Goal: Information Seeking & Learning: Learn about a topic

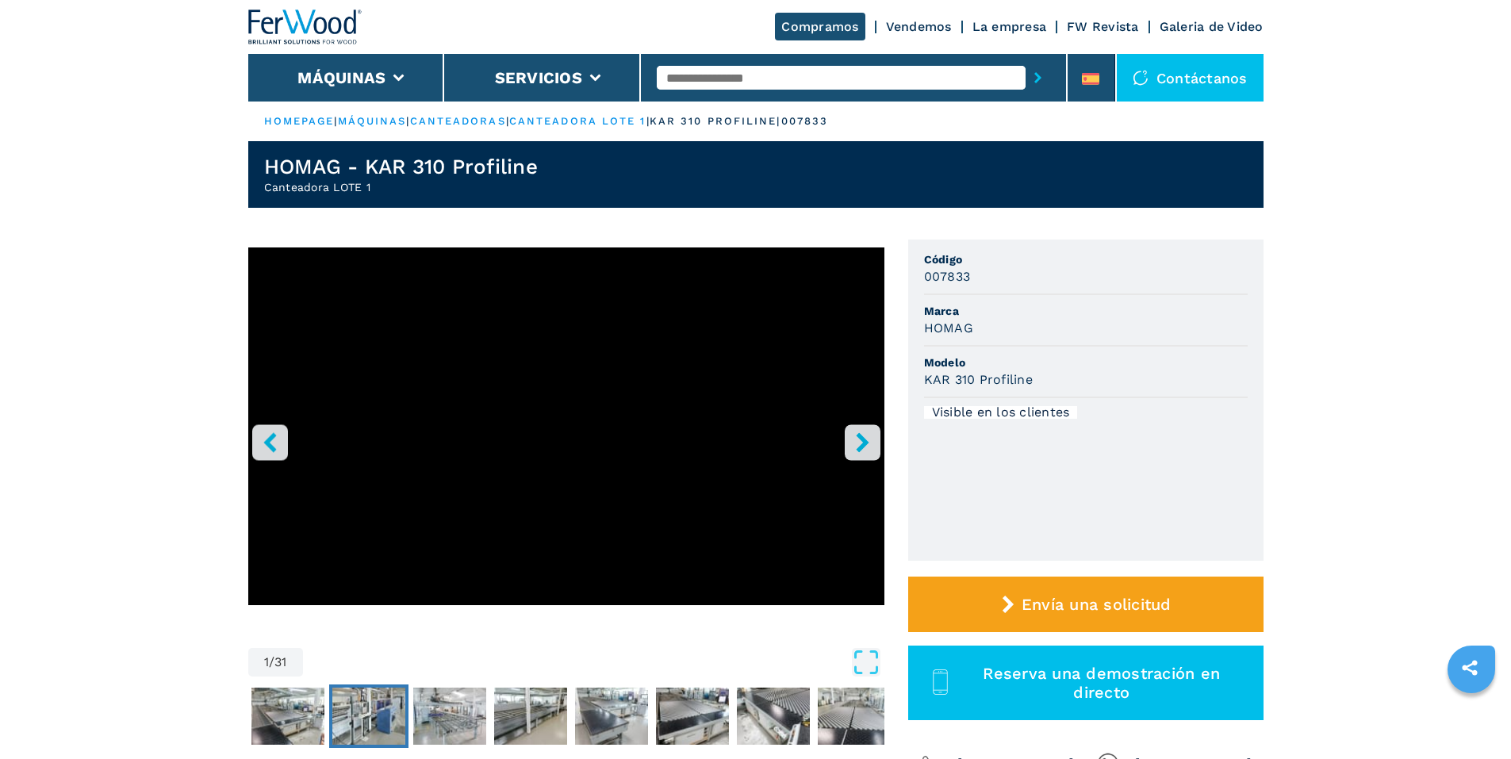
click at [357, 727] on img "Go to Slide 3" at bounding box center [368, 716] width 73 height 57
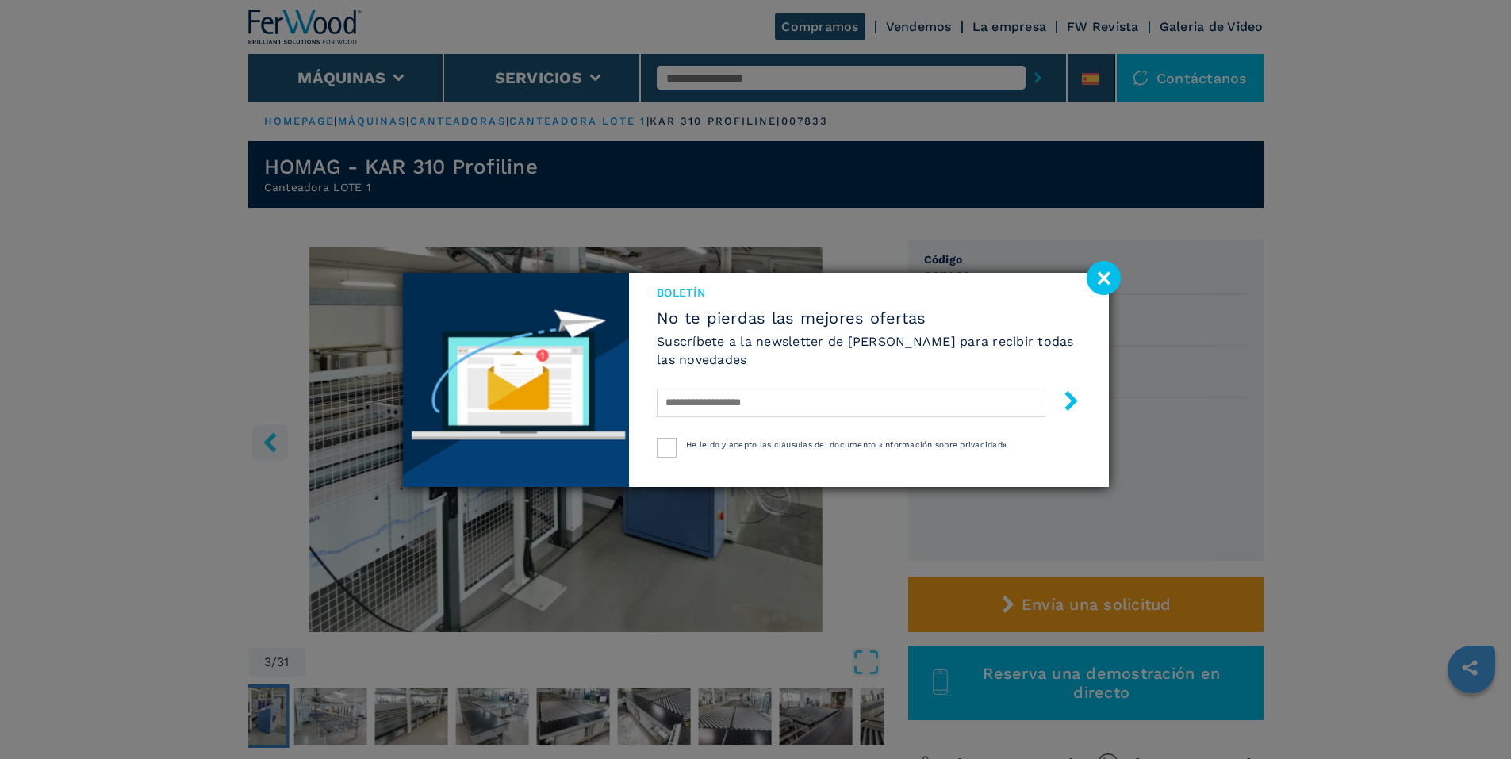
click at [1111, 276] on image at bounding box center [1104, 278] width 34 height 34
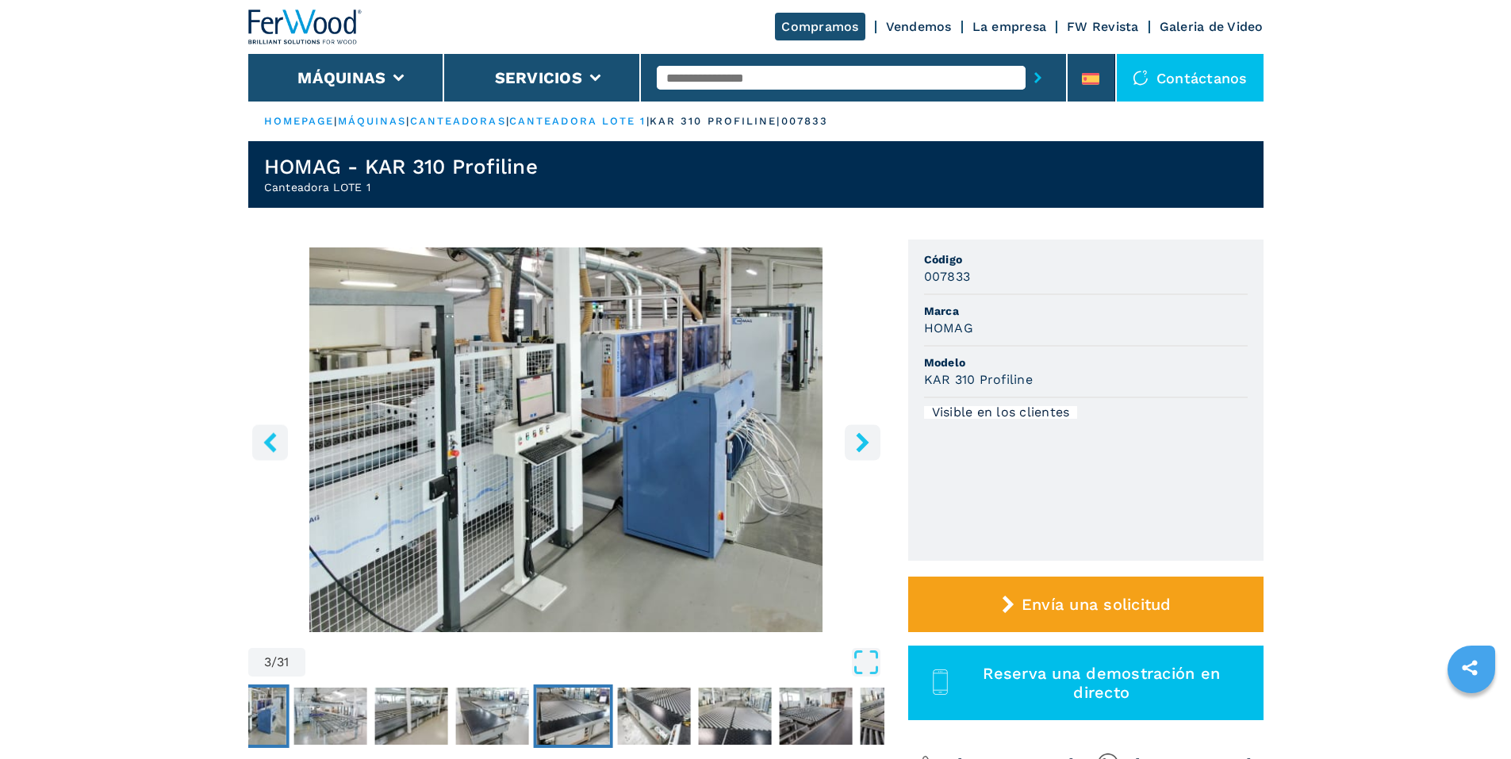
click at [550, 707] on img "Go to Slide 7" at bounding box center [572, 716] width 73 height 57
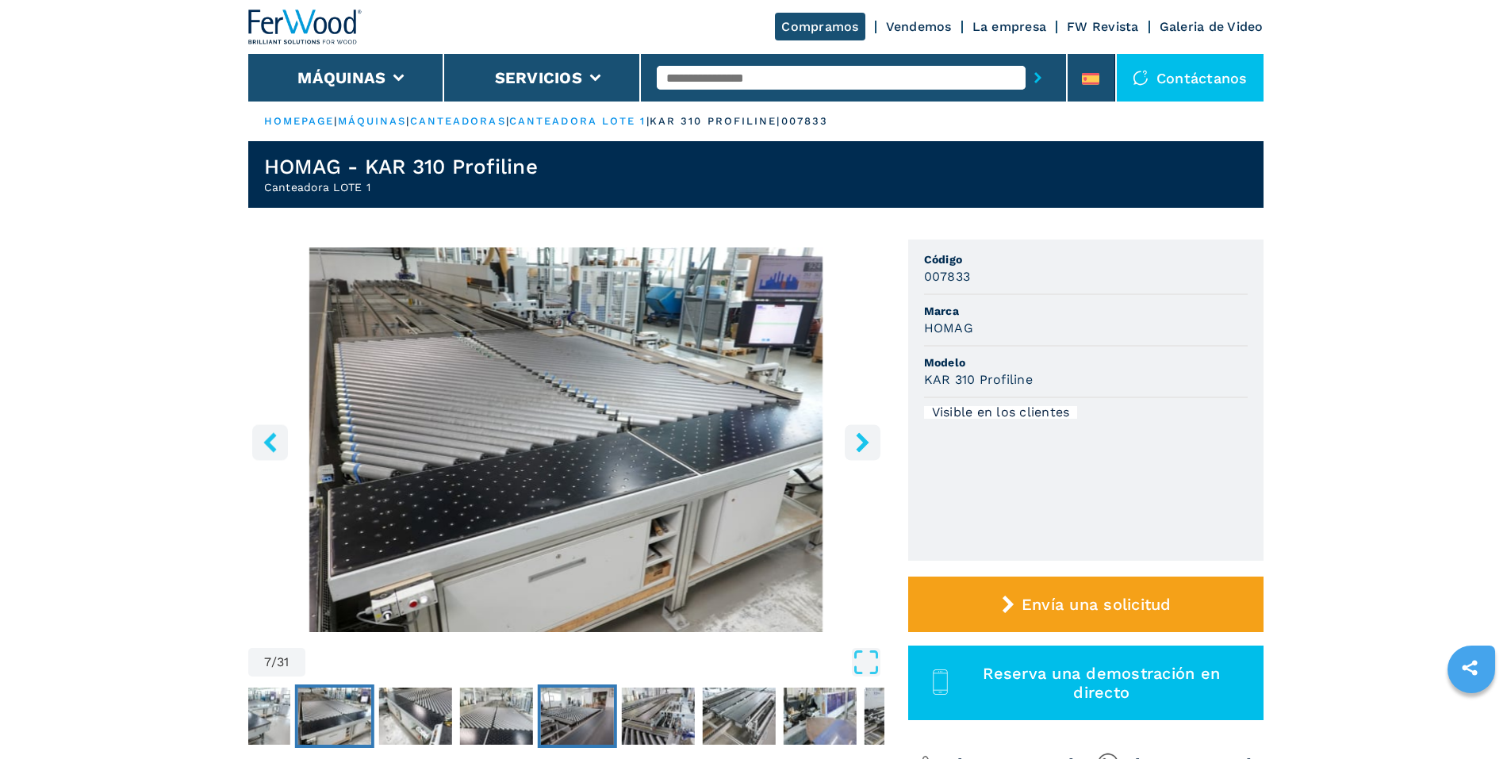
click at [608, 705] on img "Go to Slide 10" at bounding box center [576, 716] width 73 height 57
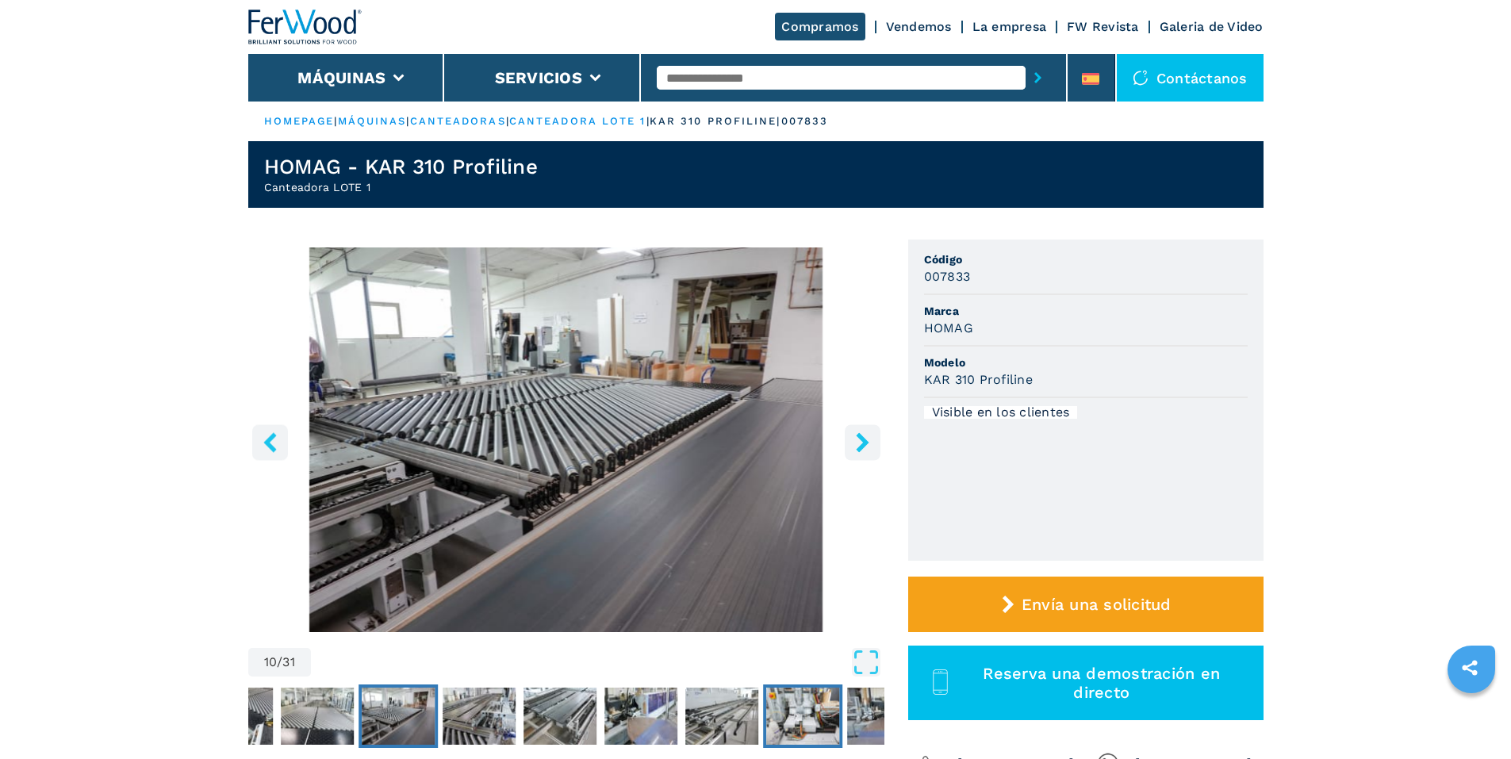
click at [798, 716] on img "Go to Slide 15" at bounding box center [802, 716] width 73 height 57
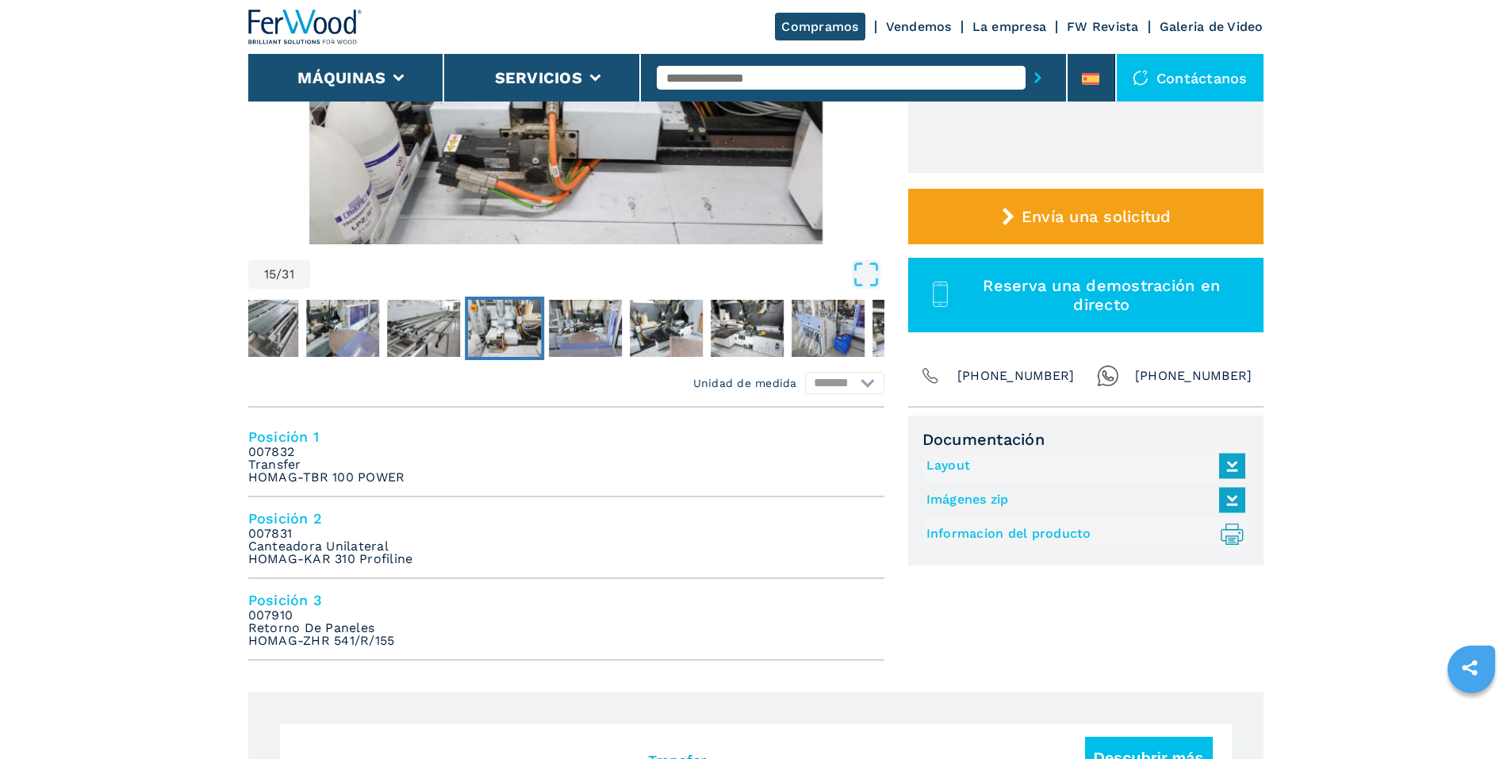
scroll to position [238, 0]
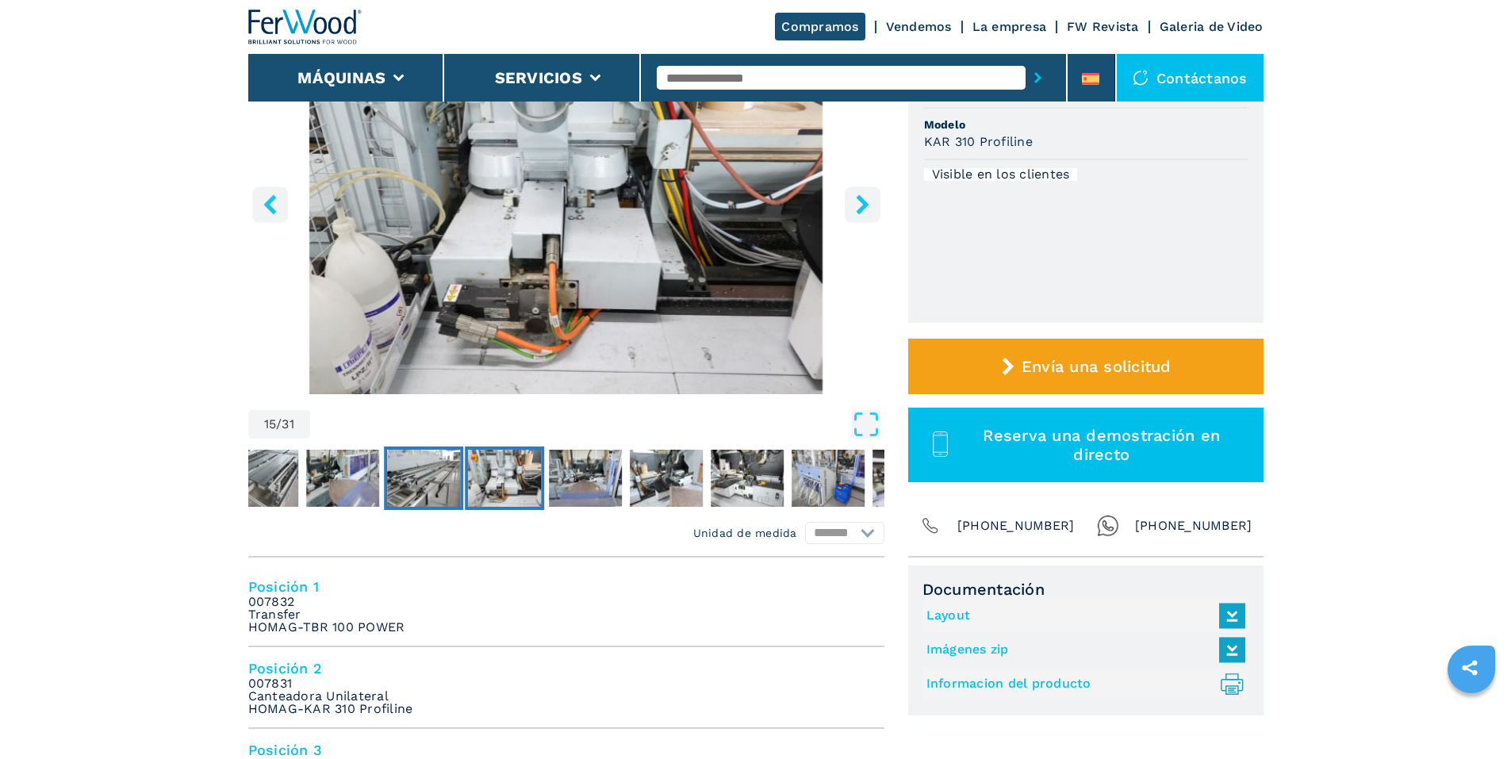
click at [424, 468] on img "Go to Slide 14" at bounding box center [423, 478] width 73 height 57
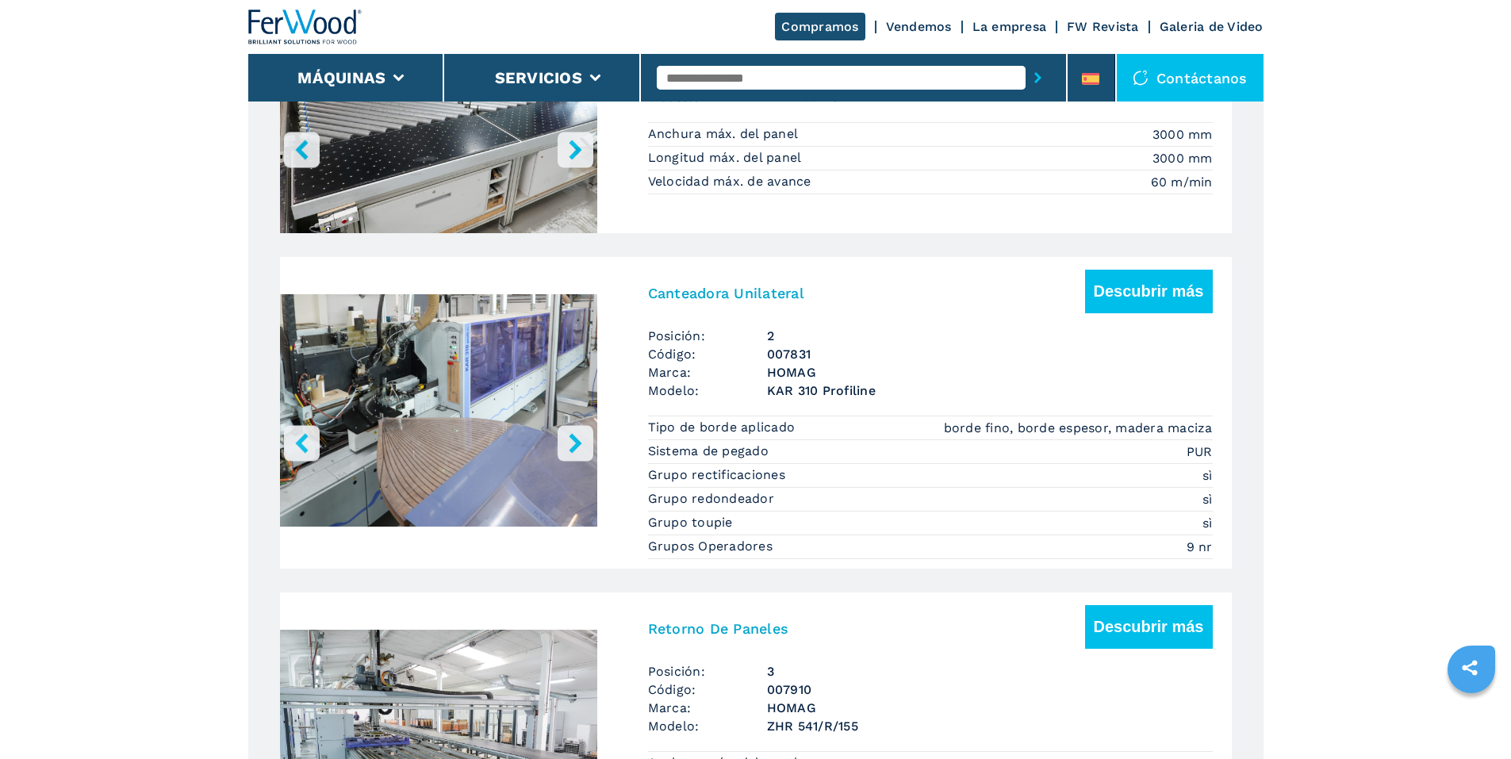
scroll to position [1428, 0]
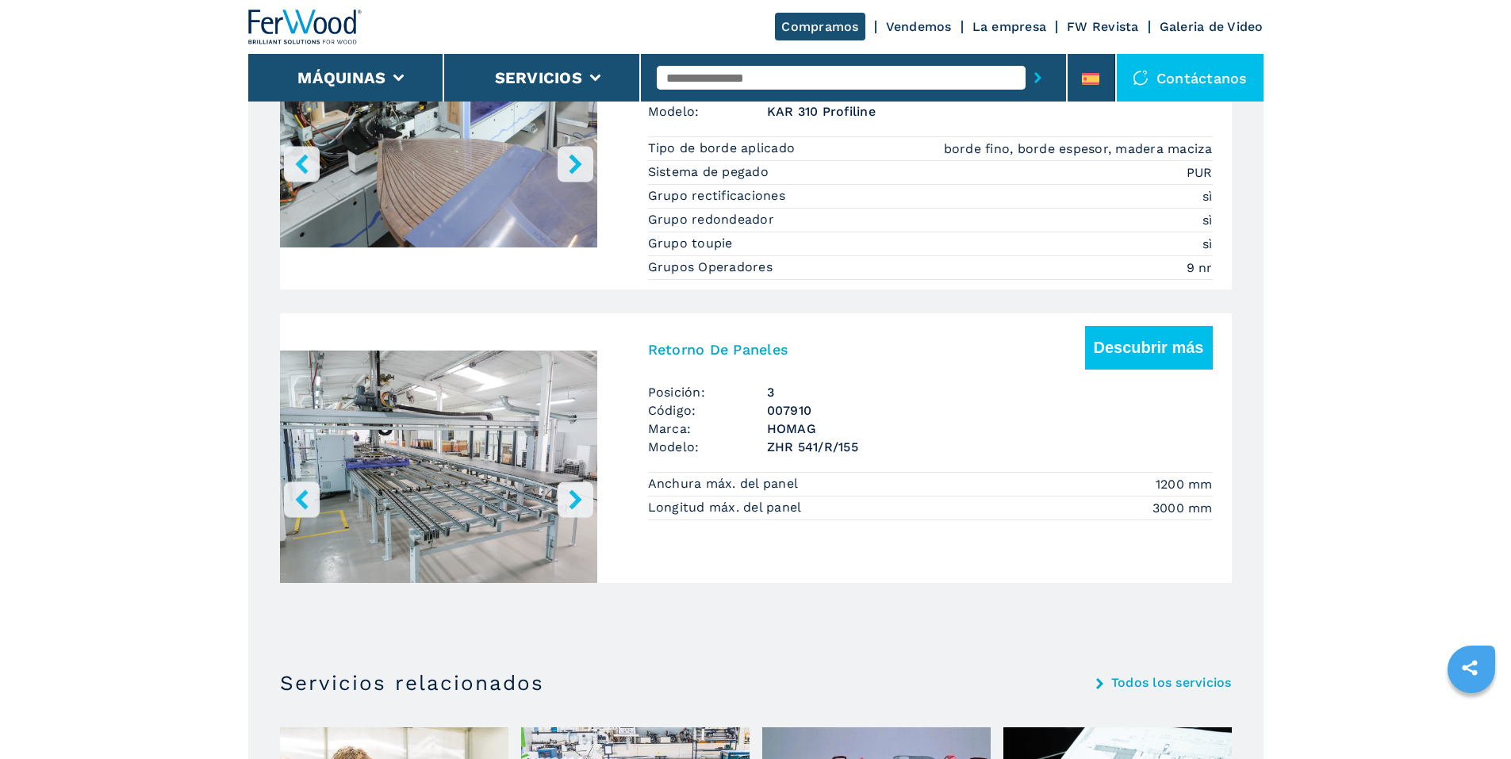
click at [434, 528] on img "Go to Slide 1" at bounding box center [438, 469] width 317 height 297
click at [560, 505] on button "right-button" at bounding box center [576, 500] width 36 height 36
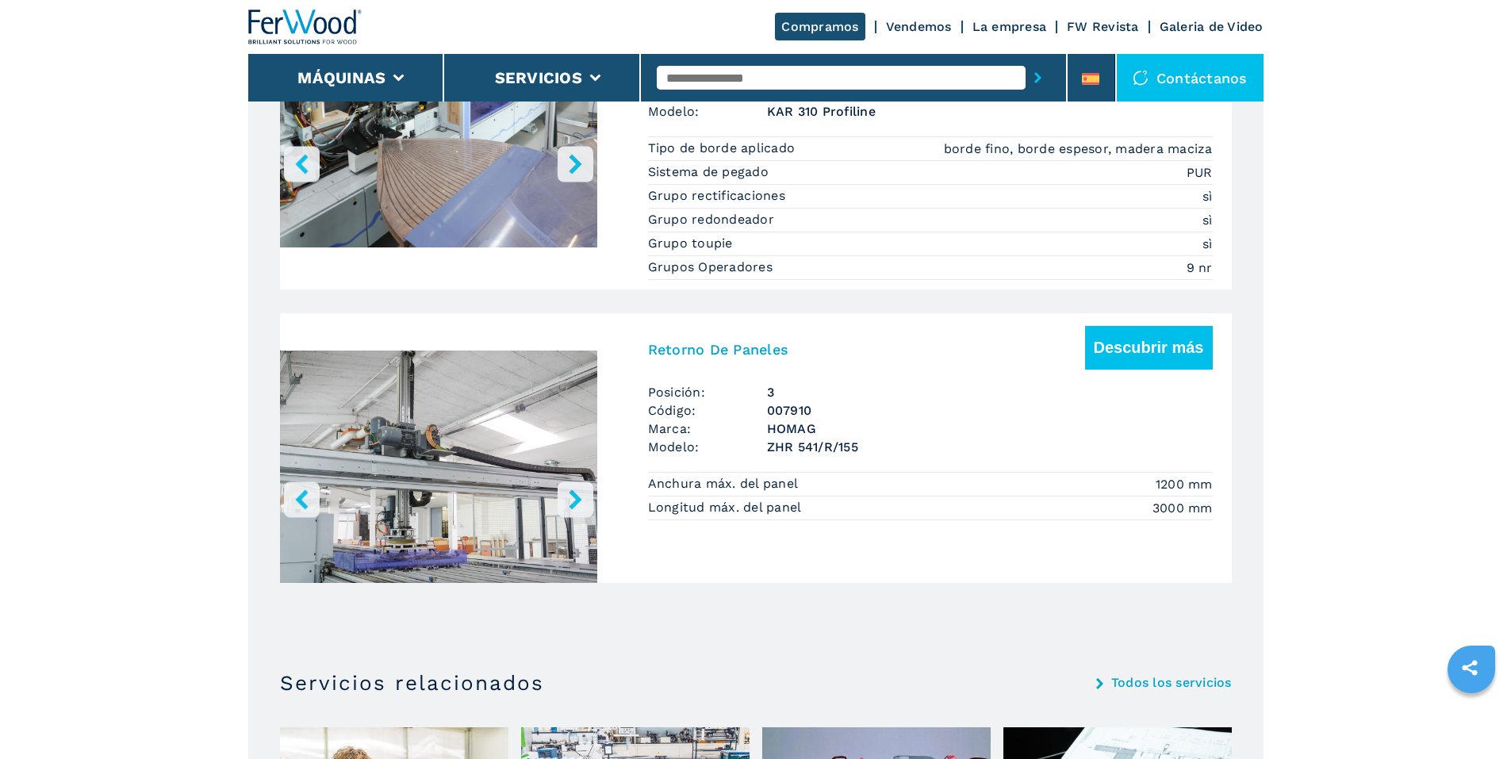
click at [560, 505] on button "right-button" at bounding box center [576, 500] width 36 height 36
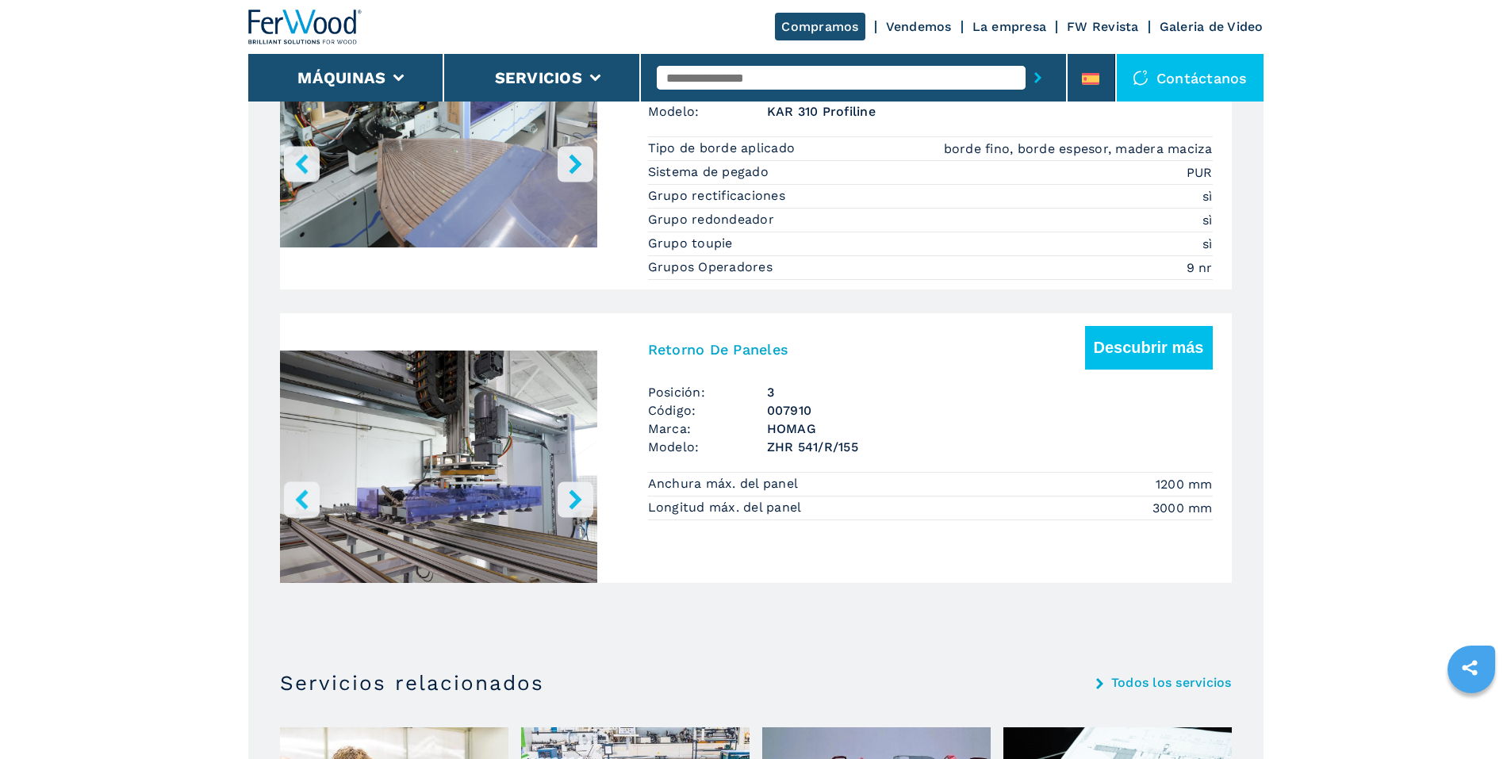
click at [560, 505] on button "right-button" at bounding box center [576, 500] width 36 height 36
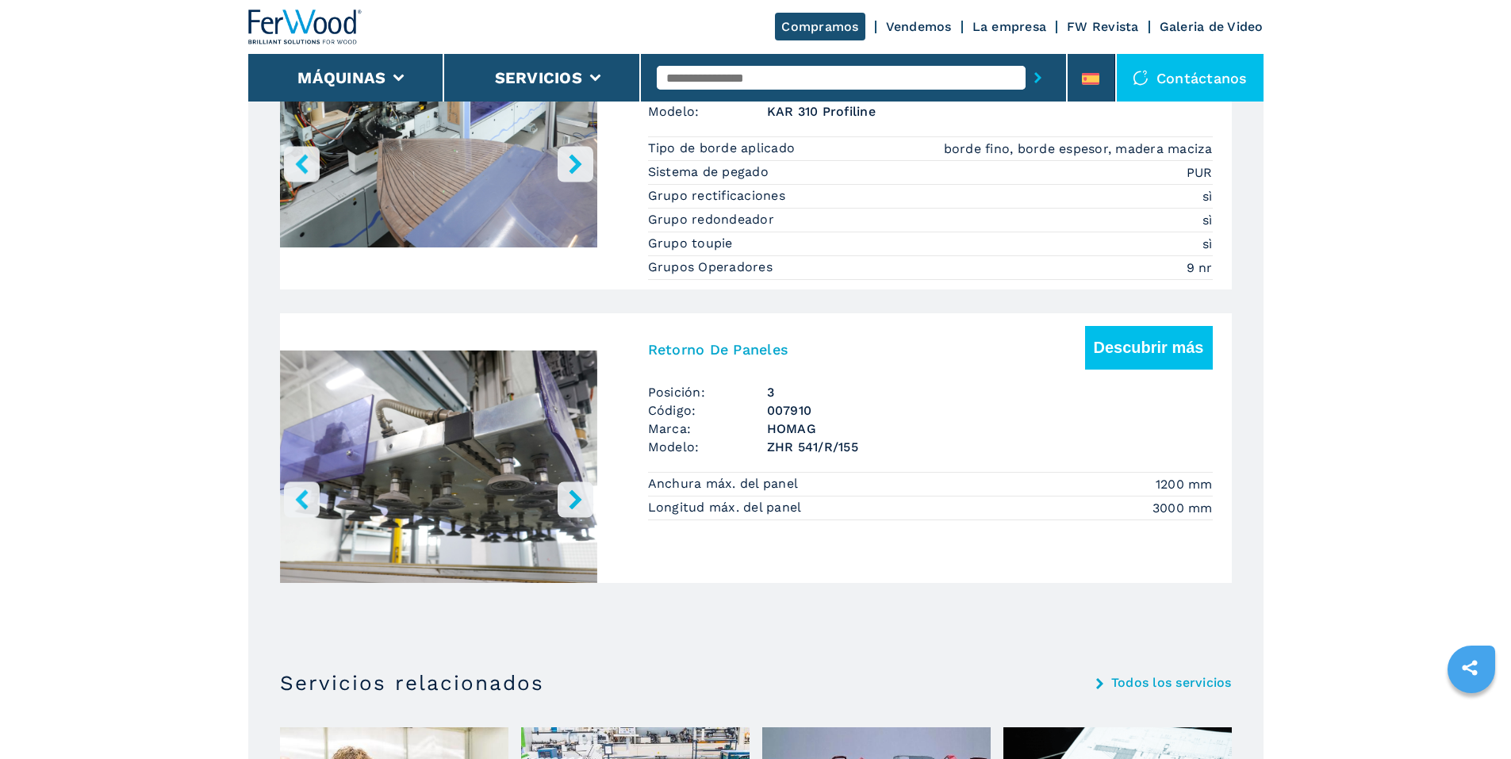
click at [560, 505] on button "right-button" at bounding box center [576, 500] width 36 height 36
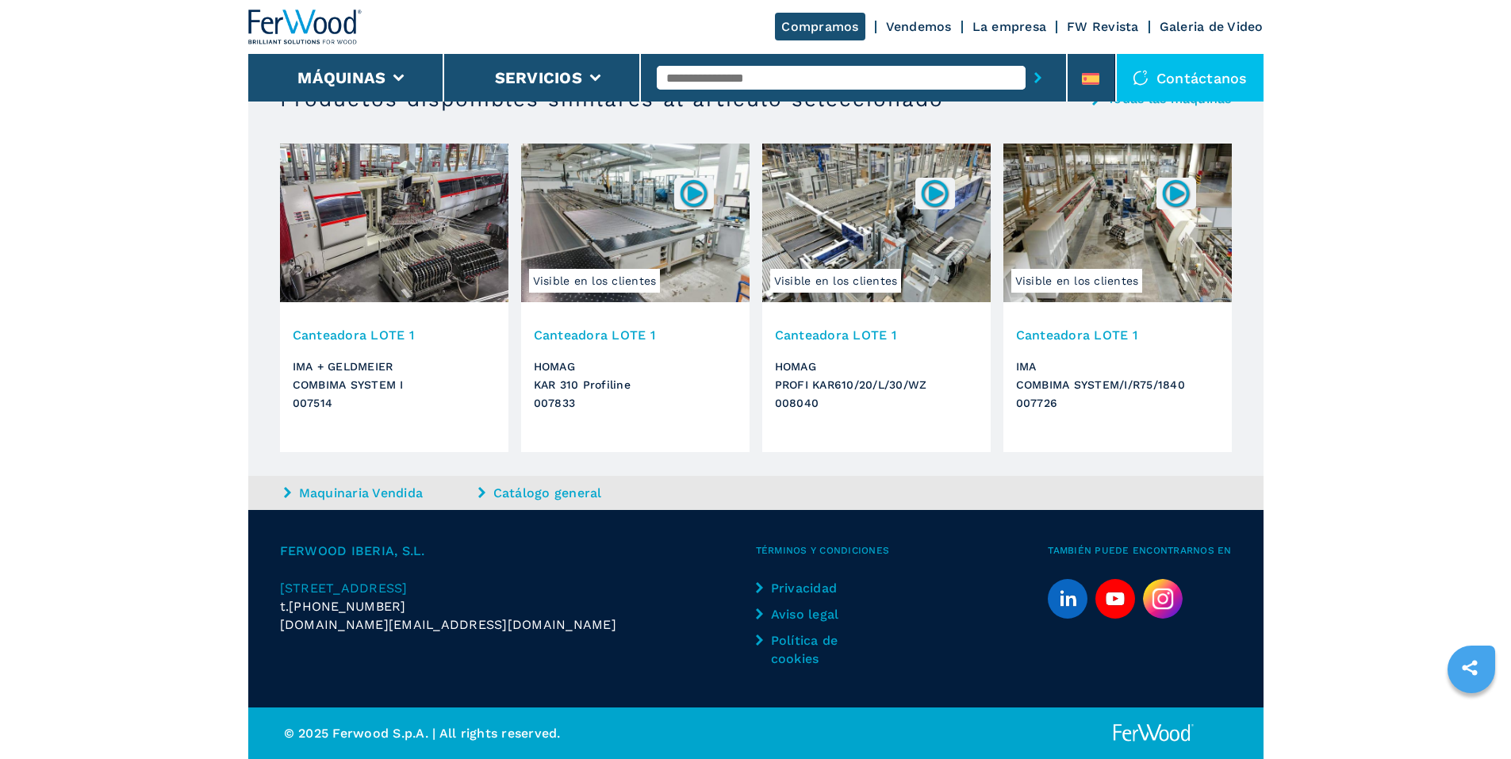
scroll to position [2614, 0]
